Goal: Task Accomplishment & Management: Manage account settings

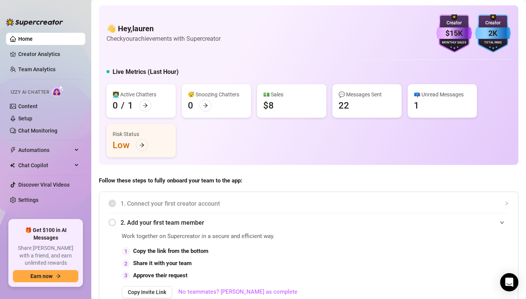
scroll to position [278, 0]
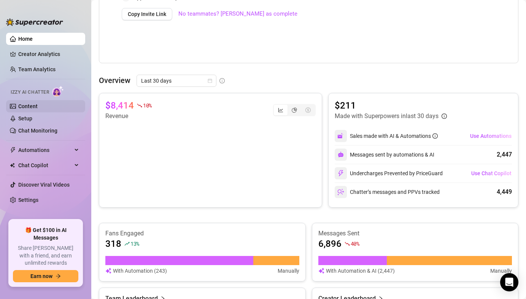
click at [33, 103] on link "Content" at bounding box center [27, 106] width 19 height 6
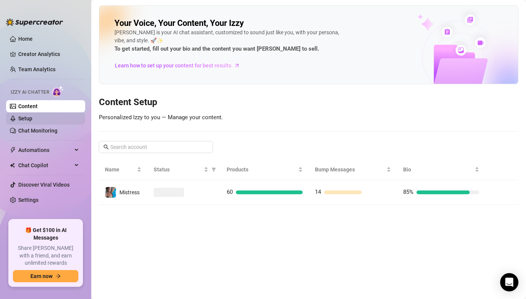
click at [32, 121] on link "Setup" at bounding box center [25, 118] width 14 height 6
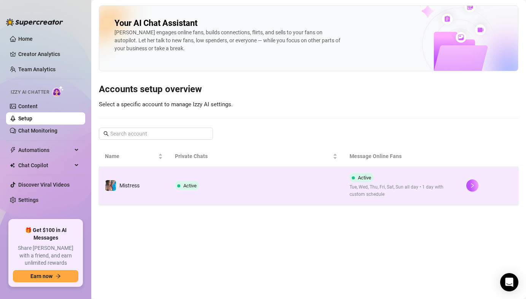
click at [148, 193] on td "Mistress" at bounding box center [134, 186] width 70 height 38
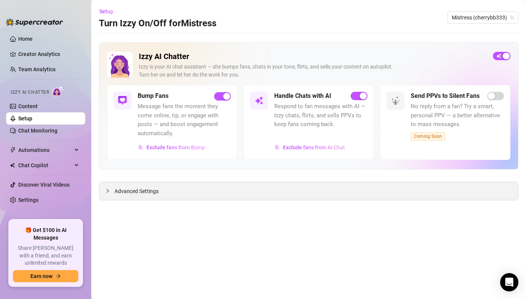
click at [138, 192] on span "Advanced Settings" at bounding box center [137, 191] width 44 height 8
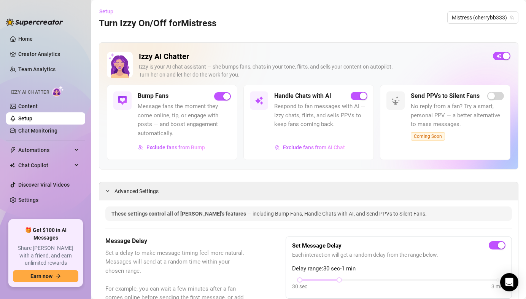
click at [102, 13] on span "Setup" at bounding box center [106, 11] width 14 height 6
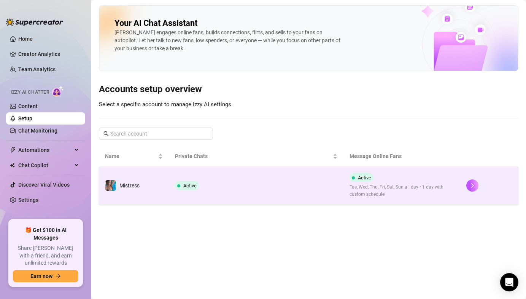
click at [131, 204] on td "Mistress" at bounding box center [134, 186] width 70 height 38
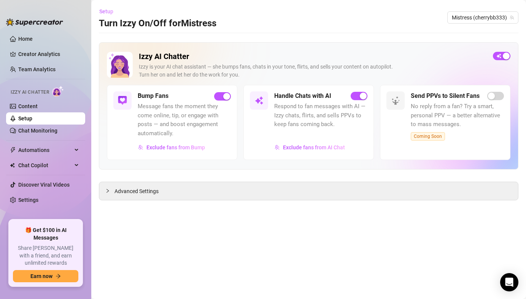
click at [107, 14] on span "Setup" at bounding box center [106, 11] width 14 height 6
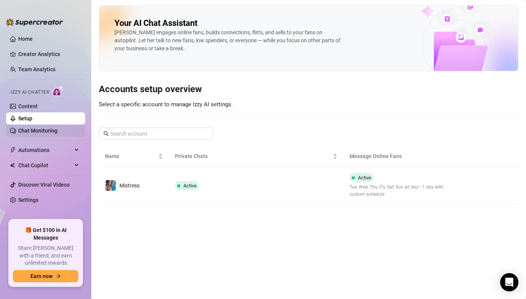
click at [51, 127] on link "Chat Monitoring" at bounding box center [37, 130] width 39 height 6
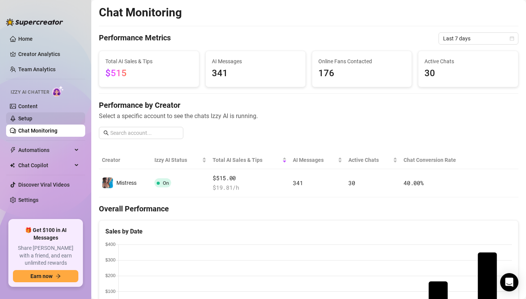
click at [32, 118] on link "Setup" at bounding box center [25, 118] width 14 height 6
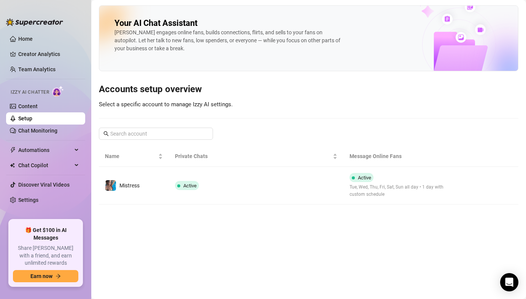
click at [32, 118] on link "Setup" at bounding box center [25, 118] width 14 height 6
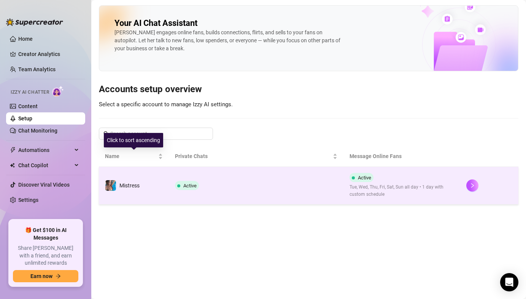
click at [153, 195] on td "Mistress" at bounding box center [134, 186] width 70 height 38
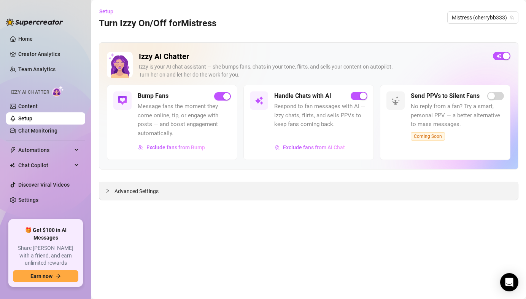
click at [151, 188] on span "Advanced Settings" at bounding box center [137, 191] width 44 height 8
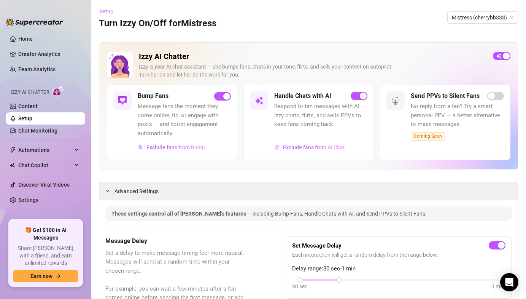
click at [103, 15] on button "Setup" at bounding box center [109, 11] width 21 height 12
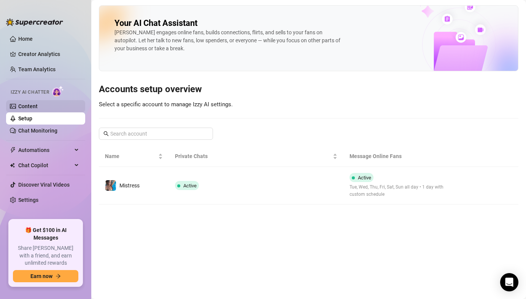
click at [38, 105] on link "Content" at bounding box center [27, 106] width 19 height 6
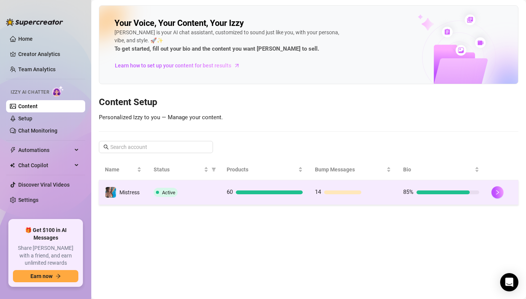
click at [140, 190] on td "Mistress" at bounding box center [123, 192] width 49 height 25
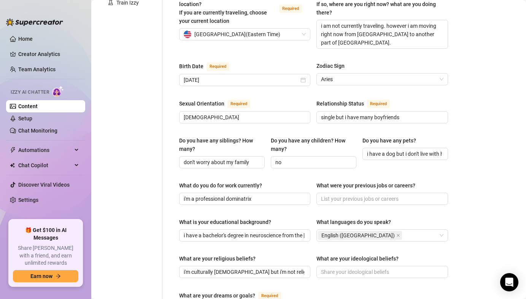
scroll to position [158, 0]
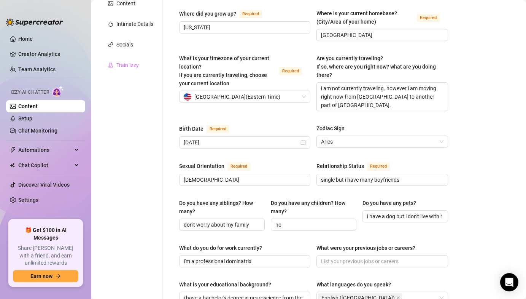
click at [142, 67] on div "Train Izzy" at bounding box center [131, 65] width 64 height 14
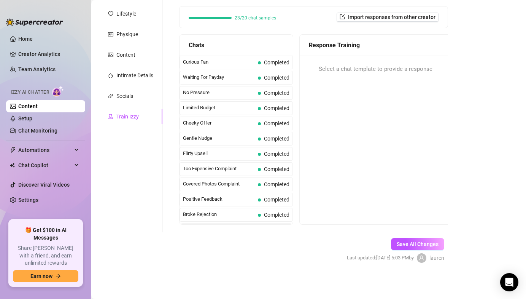
scroll to position [107, 0]
click at [131, 97] on div "Socials" at bounding box center [124, 96] width 17 height 8
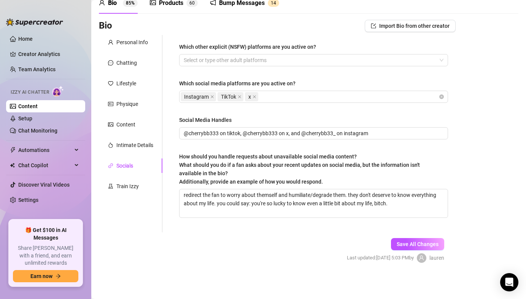
scroll to position [37, 0]
click at [125, 134] on div "Personal Info Chatting Lifestyle Physique Content Intimate Details Socials Trai…" at bounding box center [131, 133] width 64 height 197
click at [119, 128] on div "Content" at bounding box center [125, 124] width 19 height 8
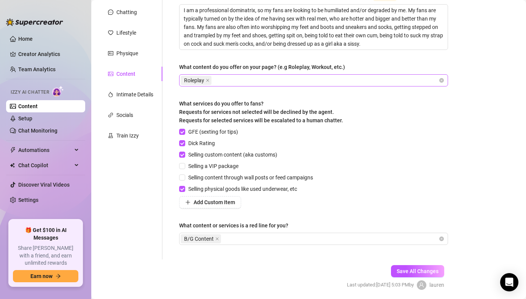
scroll to position [115, 0]
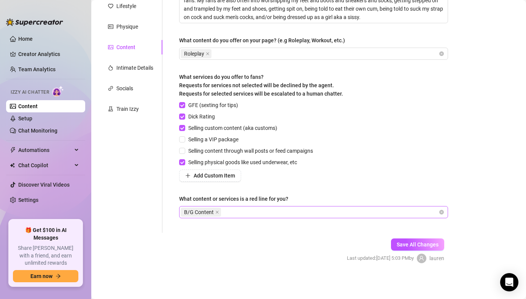
click at [246, 212] on div "B/G Content" at bounding box center [310, 212] width 258 height 11
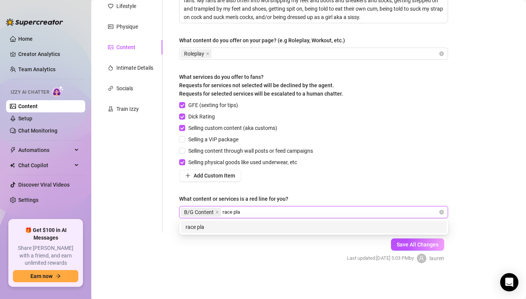
type input "race play"
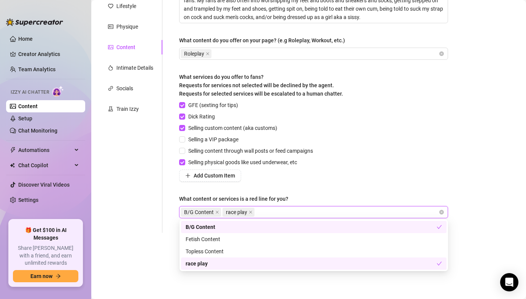
click at [315, 162] on div "Selling physical goods like used underwear, etc" at bounding box center [247, 162] width 137 height 8
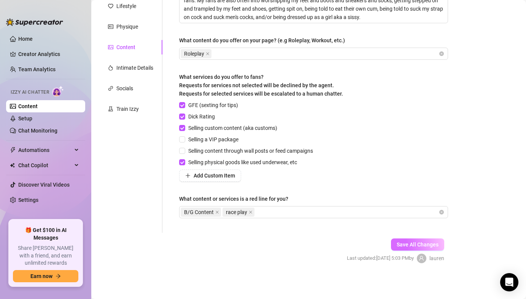
click at [424, 245] on span "Save All Changes" at bounding box center [418, 244] width 42 height 6
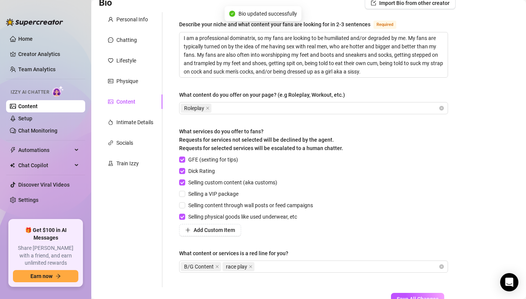
scroll to position [0, 0]
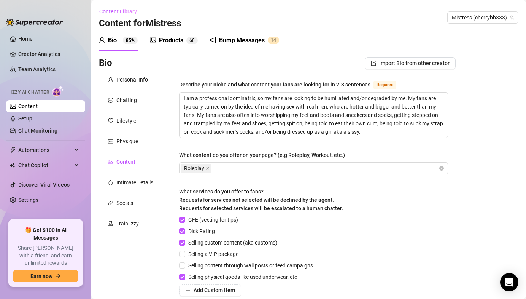
click at [145, 45] on div "Bio 85% Products 6 0 Bump Messages 1 4" at bounding box center [189, 40] width 180 height 21
click at [156, 42] on div "Products 6 0" at bounding box center [174, 40] width 48 height 9
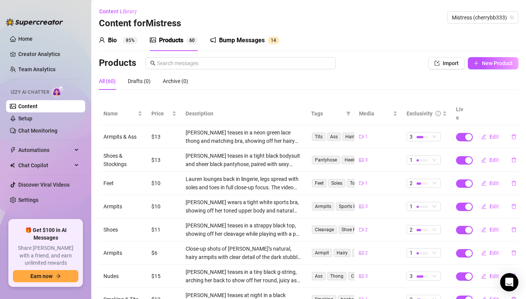
click at [258, 43] on div "Bump Messages" at bounding box center [242, 40] width 46 height 9
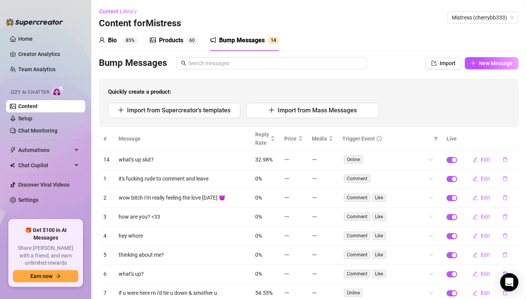
click at [113, 41] on div "Bio" at bounding box center [112, 40] width 9 height 9
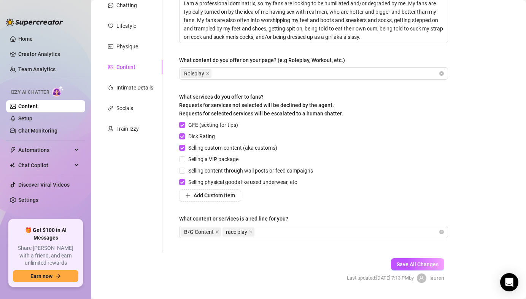
scroll to position [95, 0]
